Goal: Task Accomplishment & Management: Use online tool/utility

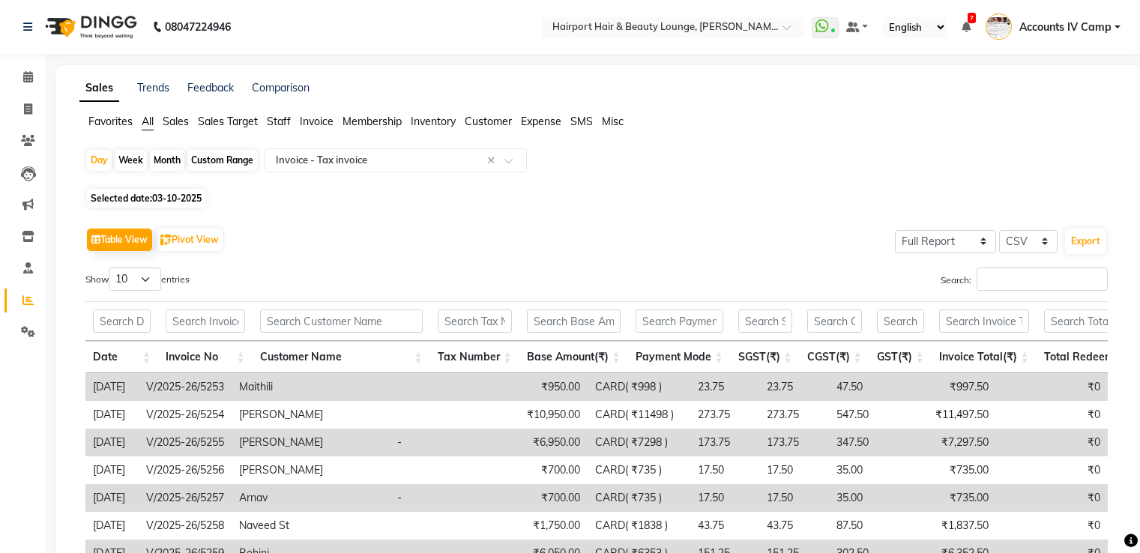
select select "full_report"
select select "csv"
click at [280, 122] on span "Staff" at bounding box center [279, 121] width 24 height 13
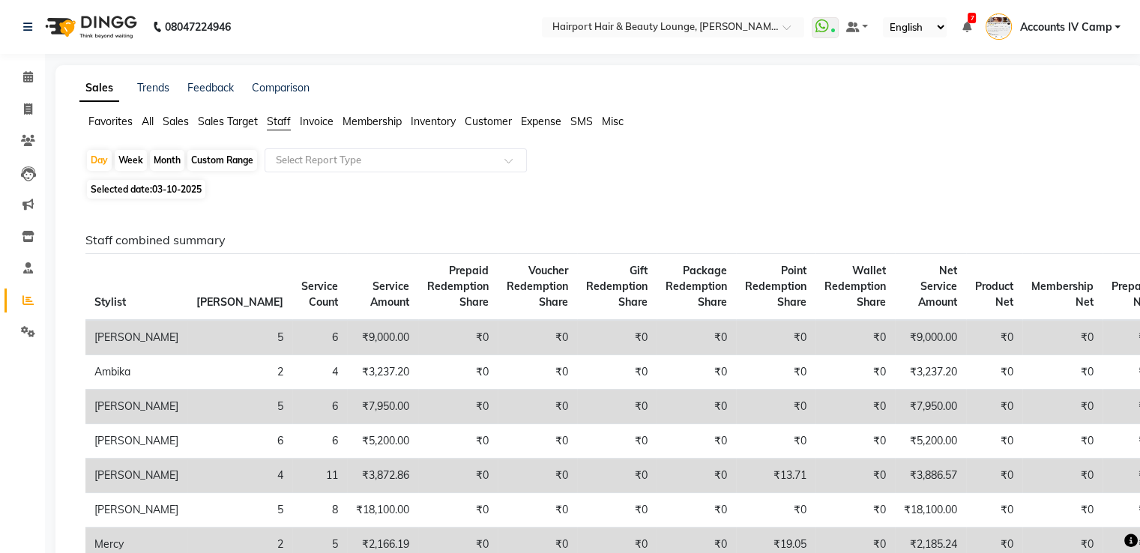
click at [169, 160] on div "Month" at bounding box center [167, 160] width 34 height 21
select select "10"
select select "2025"
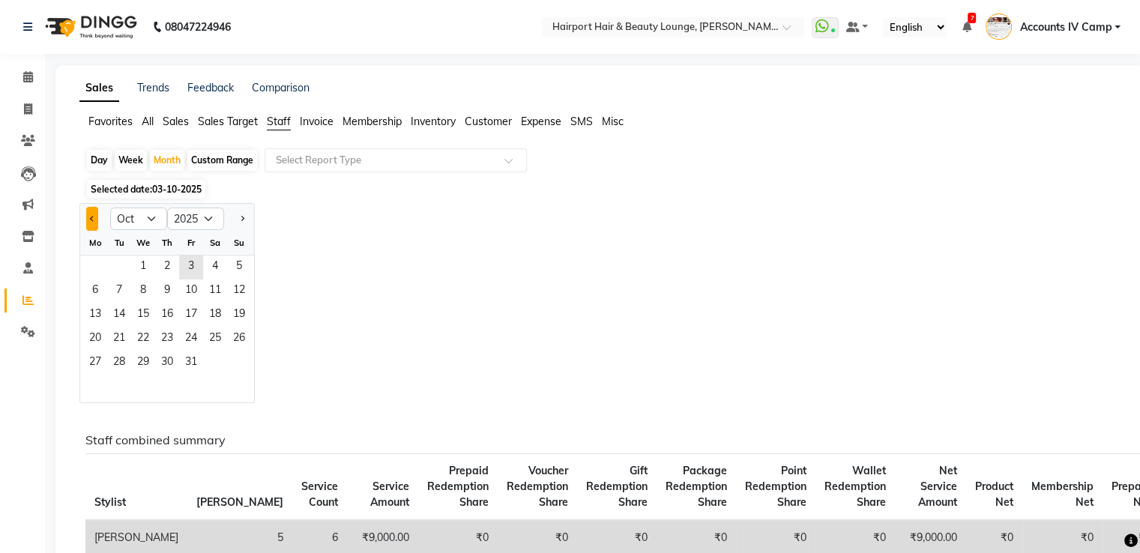
click at [89, 220] on button "Previous month" at bounding box center [92, 219] width 12 height 24
select select "9"
click at [96, 267] on span "1" at bounding box center [95, 268] width 24 height 24
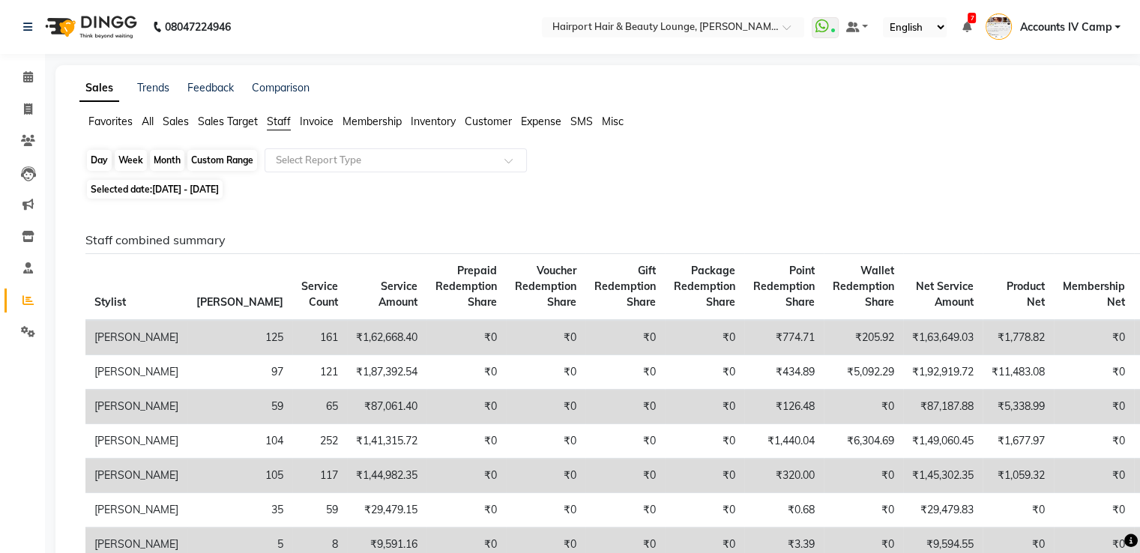
click at [167, 163] on div "Month" at bounding box center [167, 160] width 34 height 21
select select "9"
select select "2025"
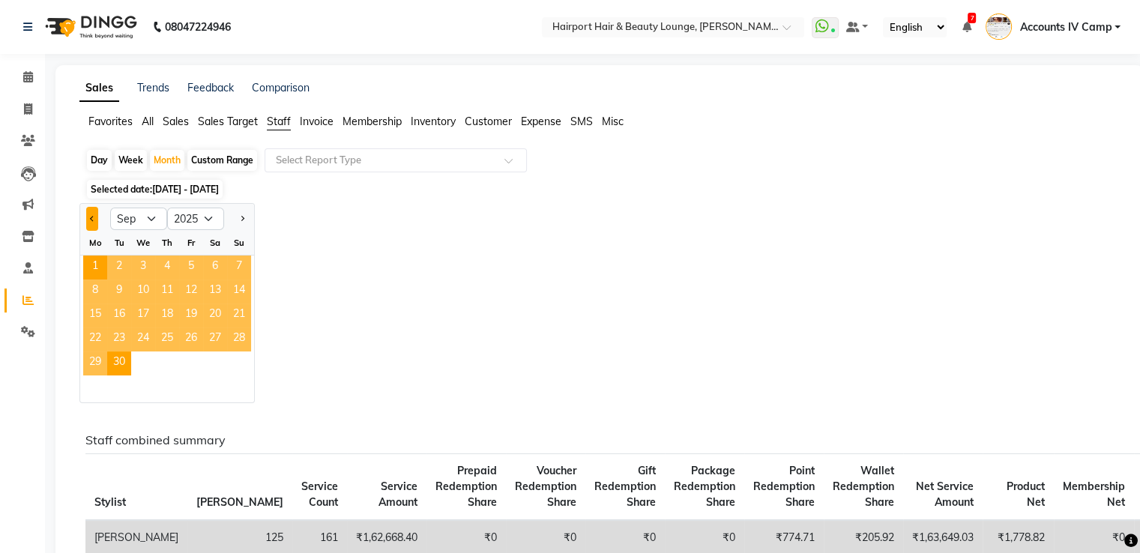
click at [86, 216] on button "Previous month" at bounding box center [92, 219] width 12 height 24
select select "8"
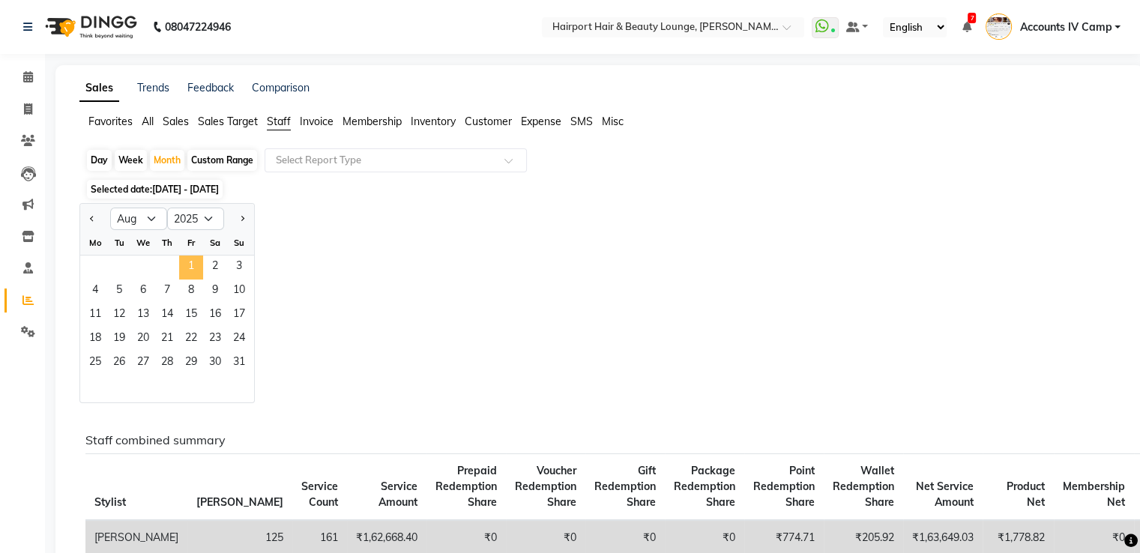
click at [187, 264] on span "1" at bounding box center [191, 268] width 24 height 24
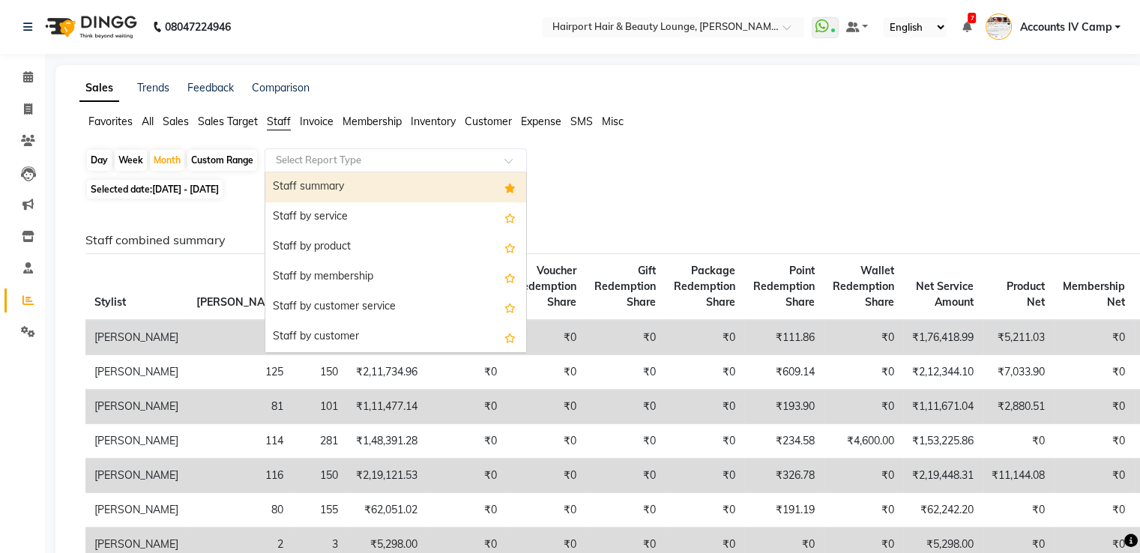
click at [336, 157] on input "text" at bounding box center [381, 160] width 216 height 15
click at [283, 187] on div "Staff summary" at bounding box center [395, 187] width 261 height 30
select select "full_report"
select select "csv"
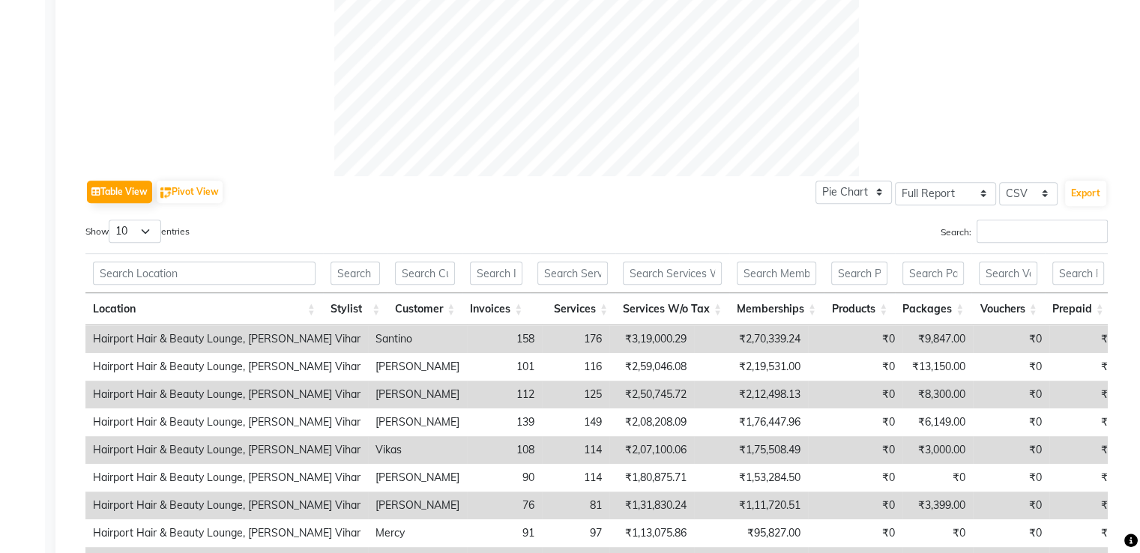
scroll to position [675, 0]
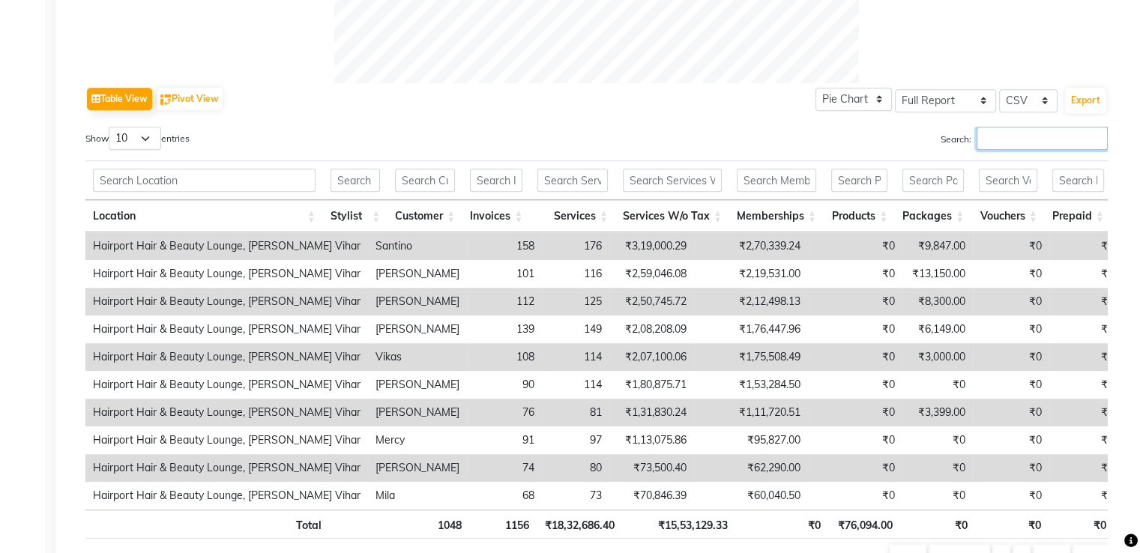
click at [1005, 142] on input "Search:" at bounding box center [1042, 138] width 131 height 23
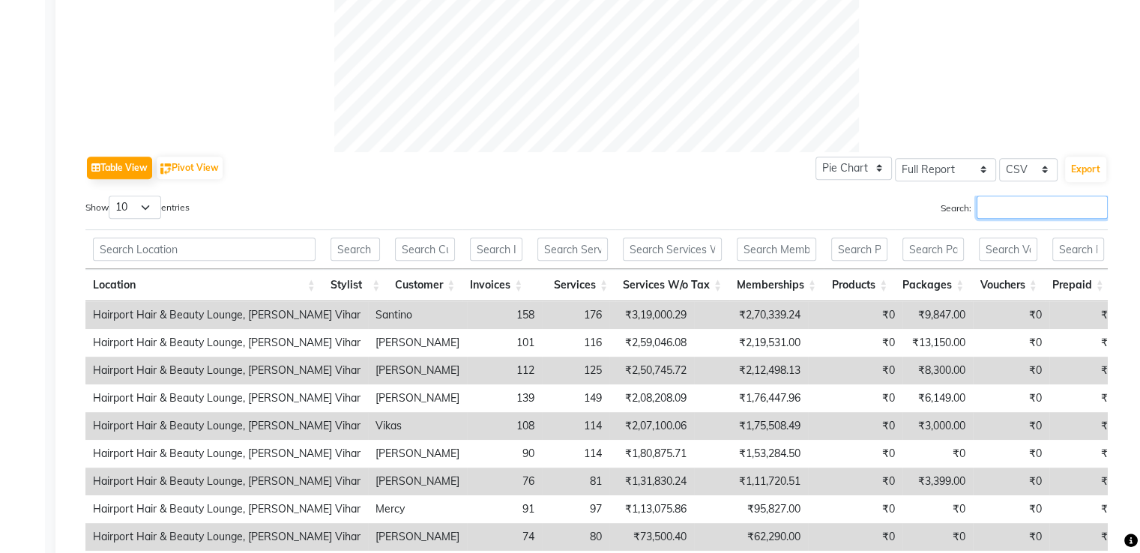
scroll to position [691, 0]
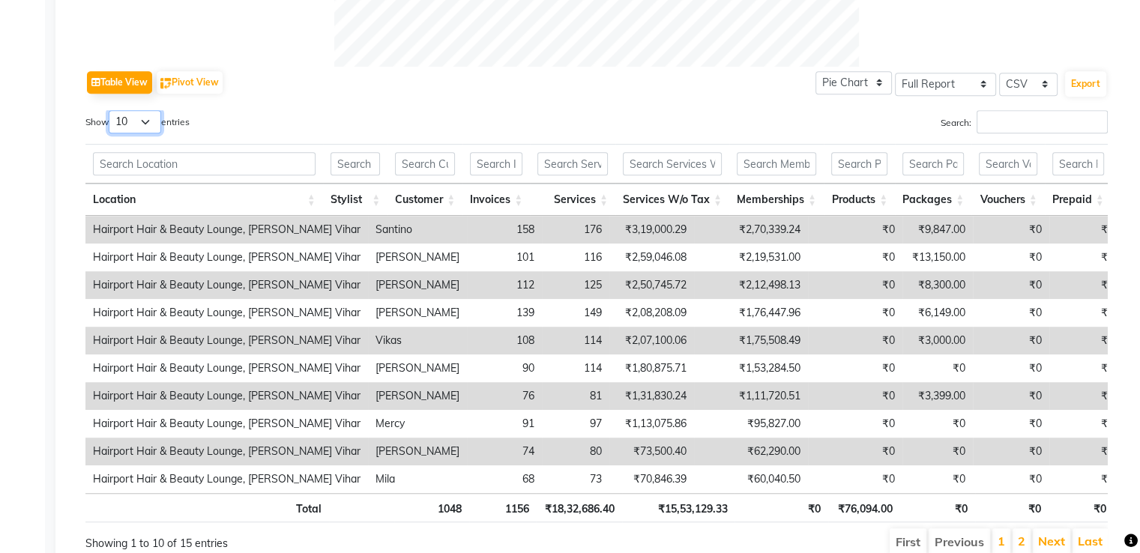
click at [145, 130] on select "10 25 50 100" at bounding box center [135, 121] width 52 height 23
select select "25"
click at [111, 110] on select "10 25 50 100" at bounding box center [135, 121] width 52 height 23
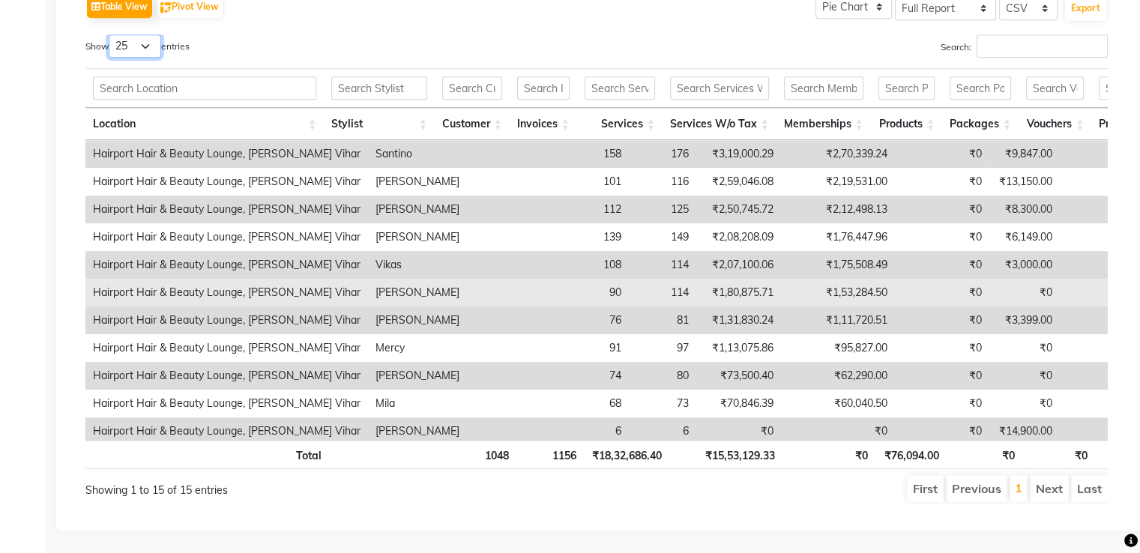
scroll to position [127, 0]
